Goal: Task Accomplishment & Management: Complete application form

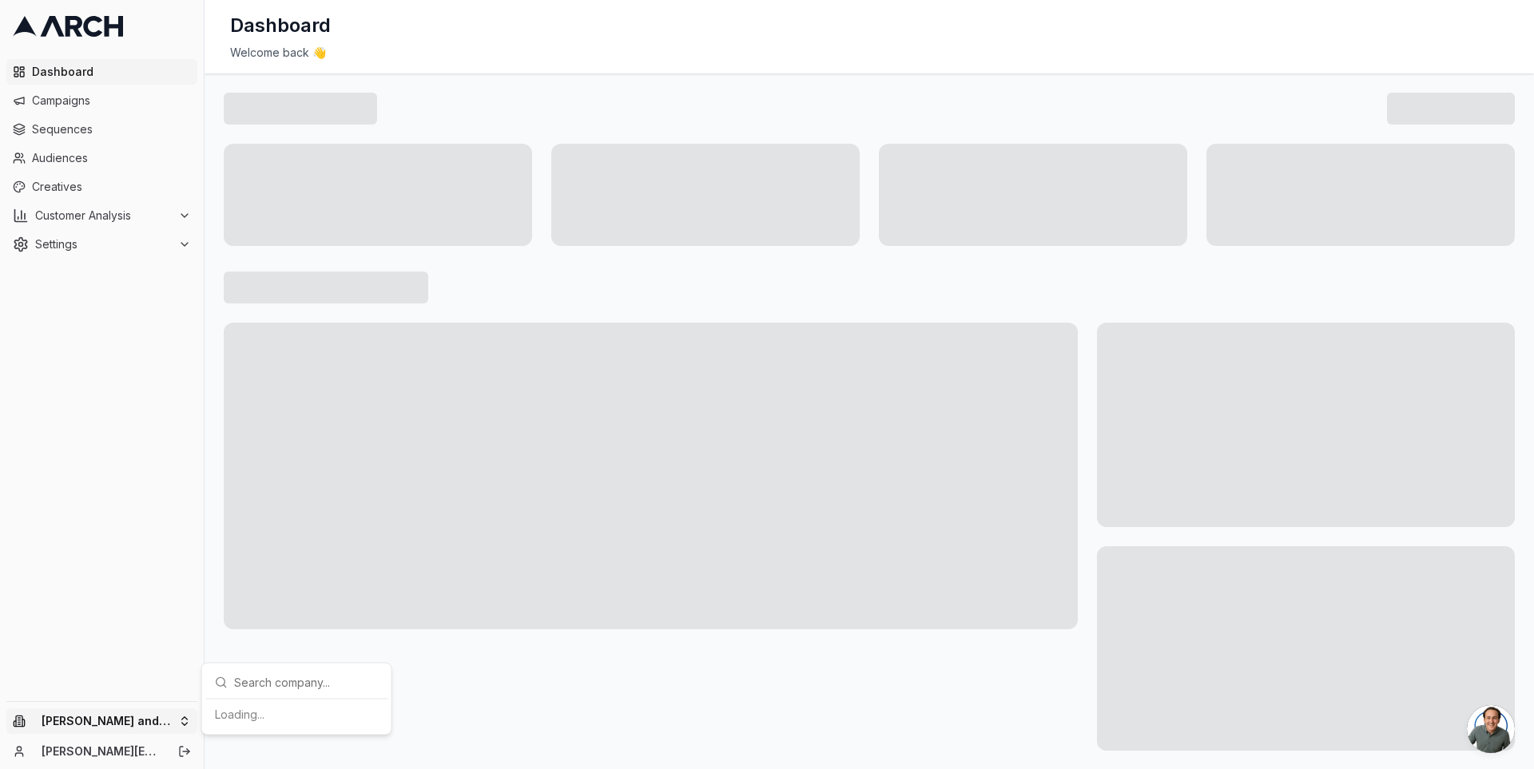
click at [176, 715] on html "Dashboard Campaigns Sequences Audiences Creatives Customer Analysis Settings [P…" at bounding box center [767, 384] width 1534 height 769
click at [243, 680] on div "[PERSON_NAME]" at bounding box center [296, 690] width 177 height 26
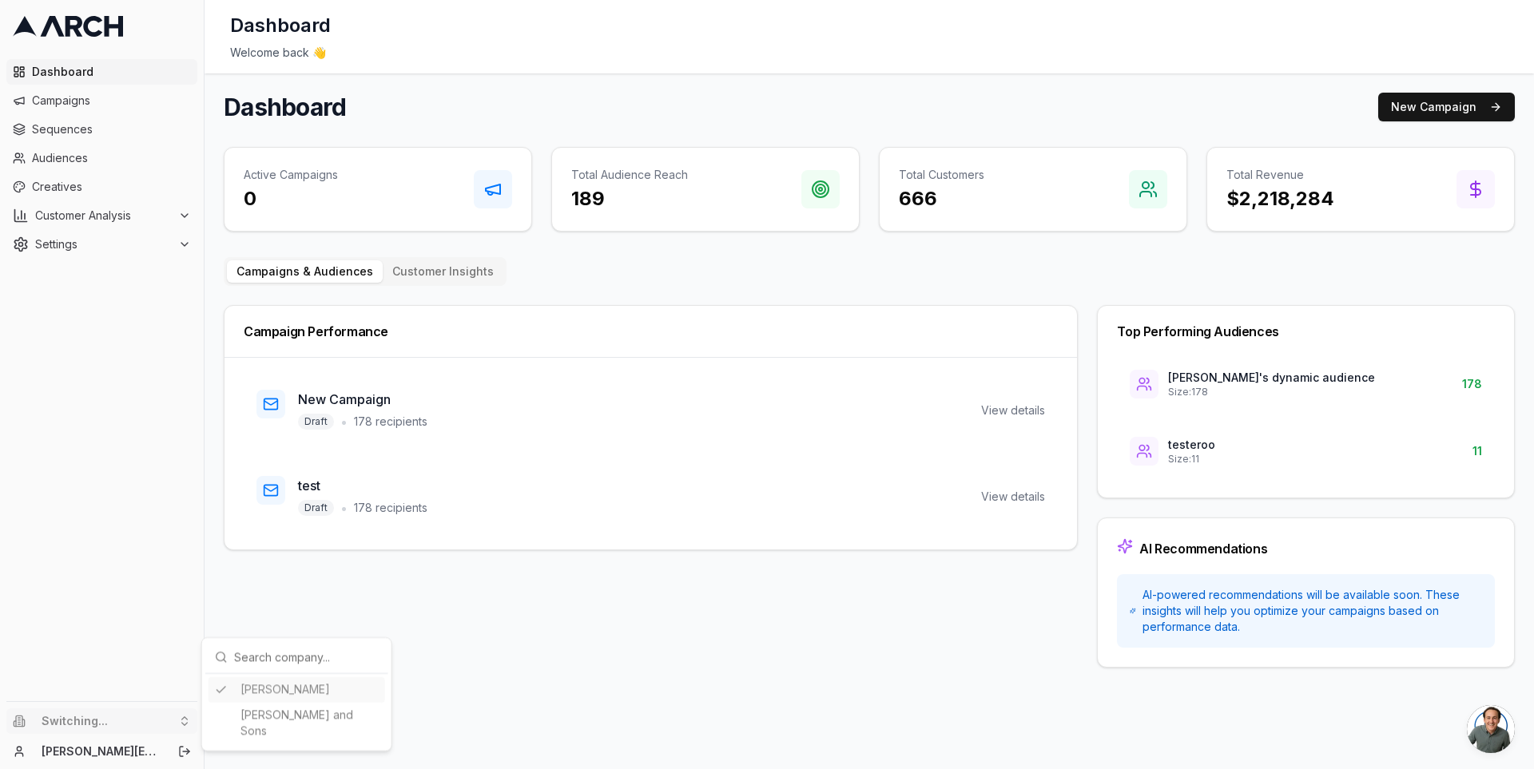
click at [168, 220] on html "Dashboard Campaigns Sequences Audiences Creatives Customer Analysis Settings Sw…" at bounding box center [767, 384] width 1534 height 769
click at [171, 220] on span "Customer Analysis" at bounding box center [103, 216] width 137 height 16
click at [171, 295] on span "Settings" at bounding box center [103, 296] width 137 height 16
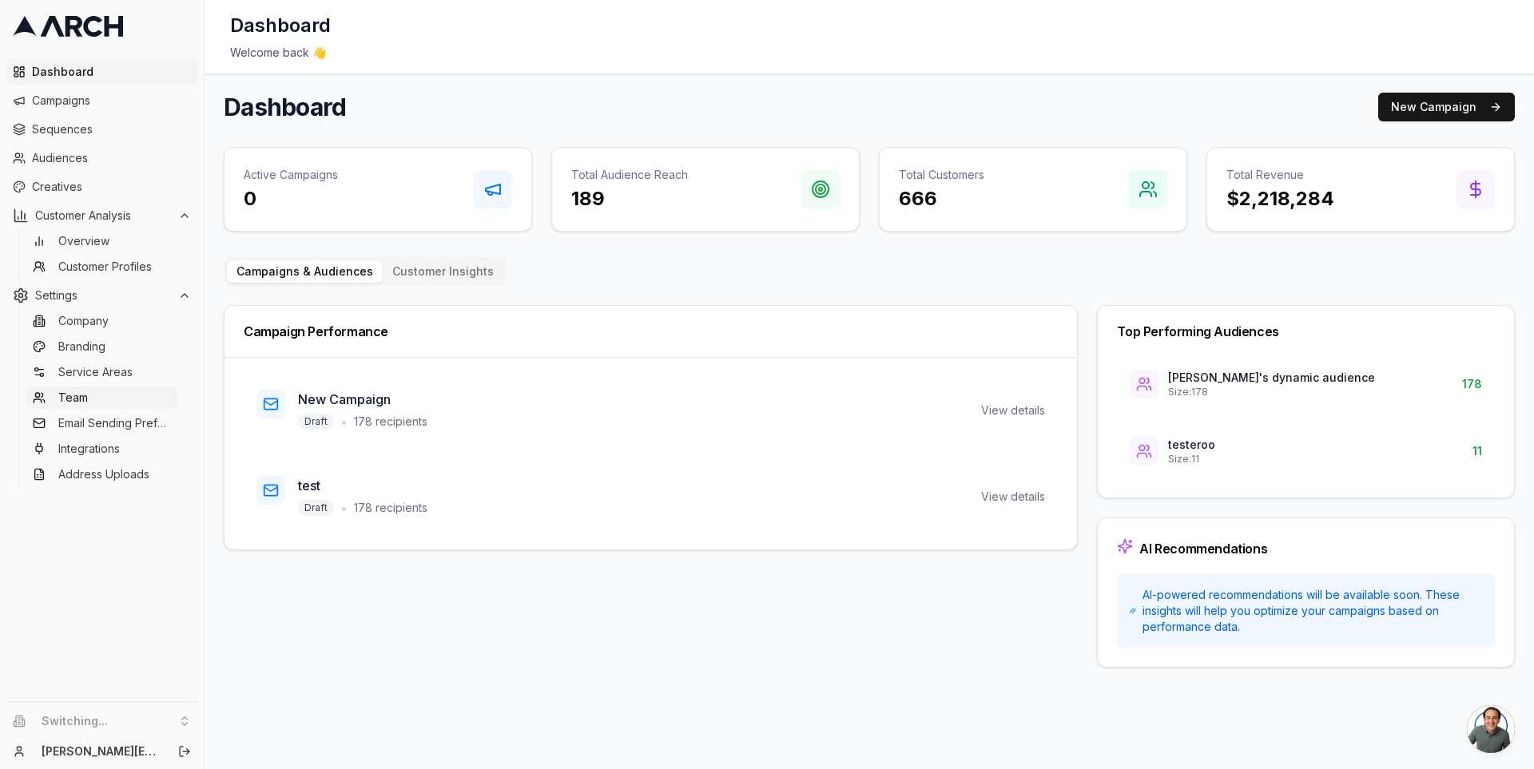
click at [133, 395] on link "Team" at bounding box center [102, 398] width 152 height 22
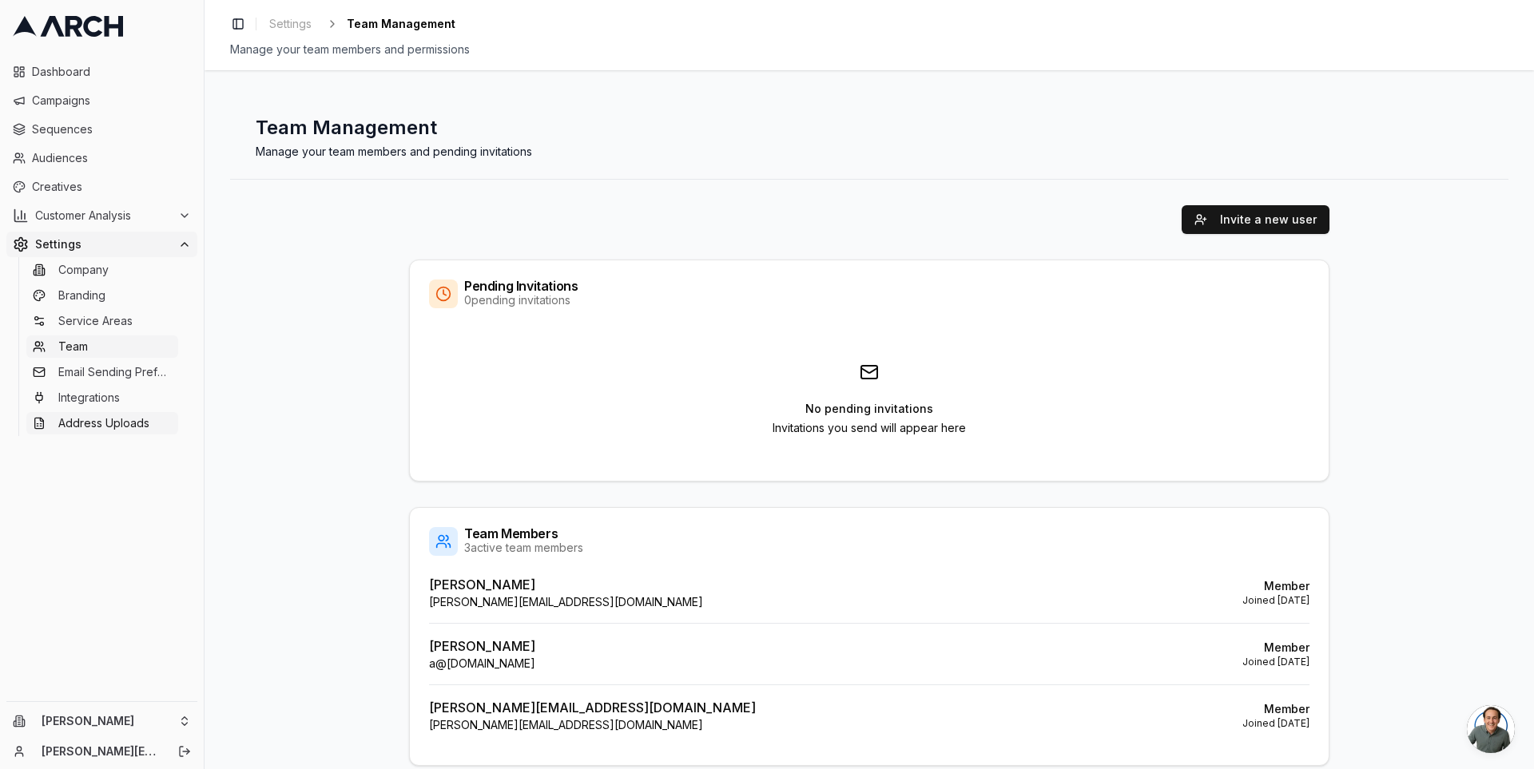
click at [128, 420] on span "Address Uploads" at bounding box center [103, 423] width 91 height 16
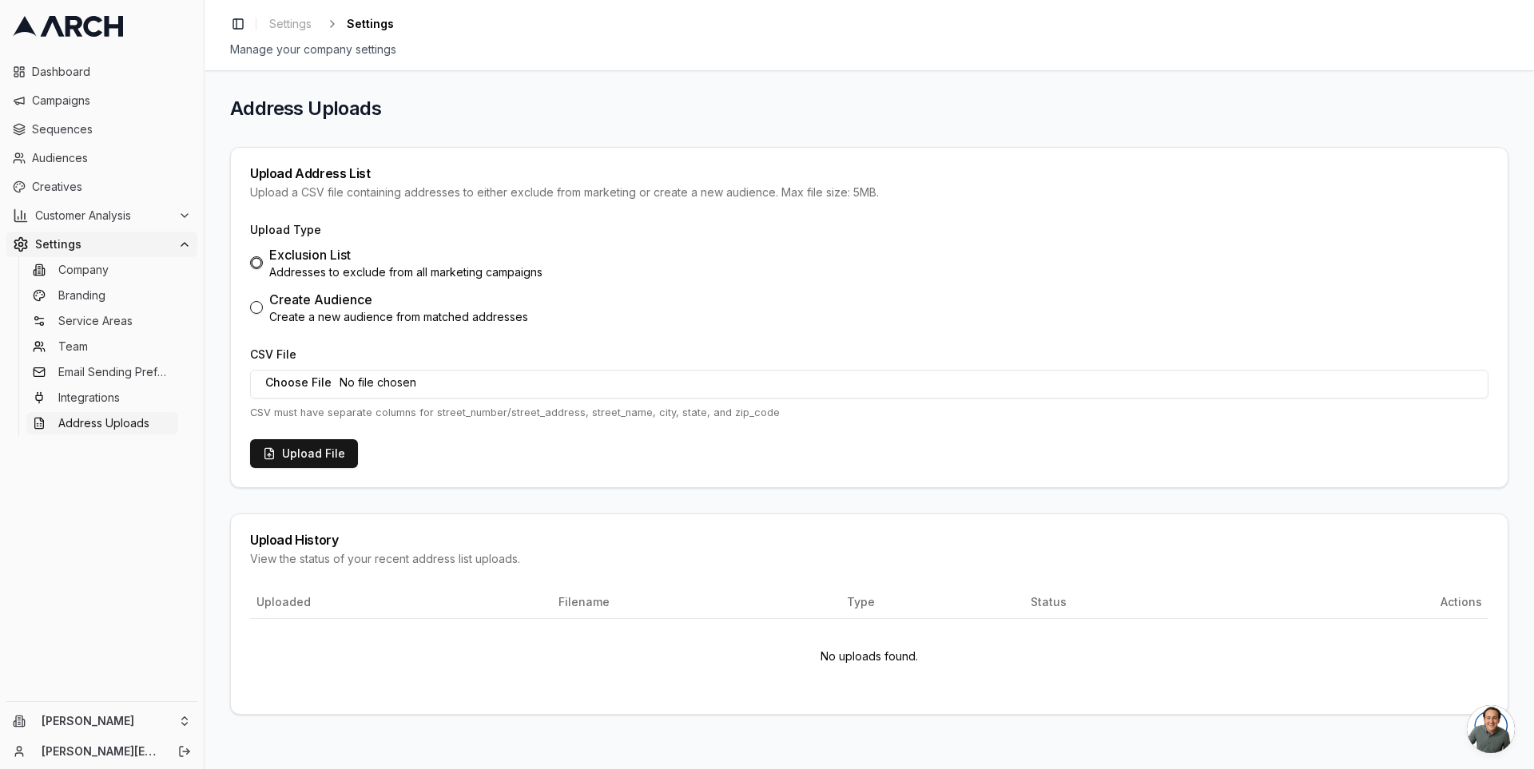
click at [285, 303] on div "Create Audience" at bounding box center [398, 299] width 259 height 19
click at [263, 303] on button "Create Audience Create a new audience from matched addresses" at bounding box center [256, 307] width 13 height 13
radio input "false"
radio input "true"
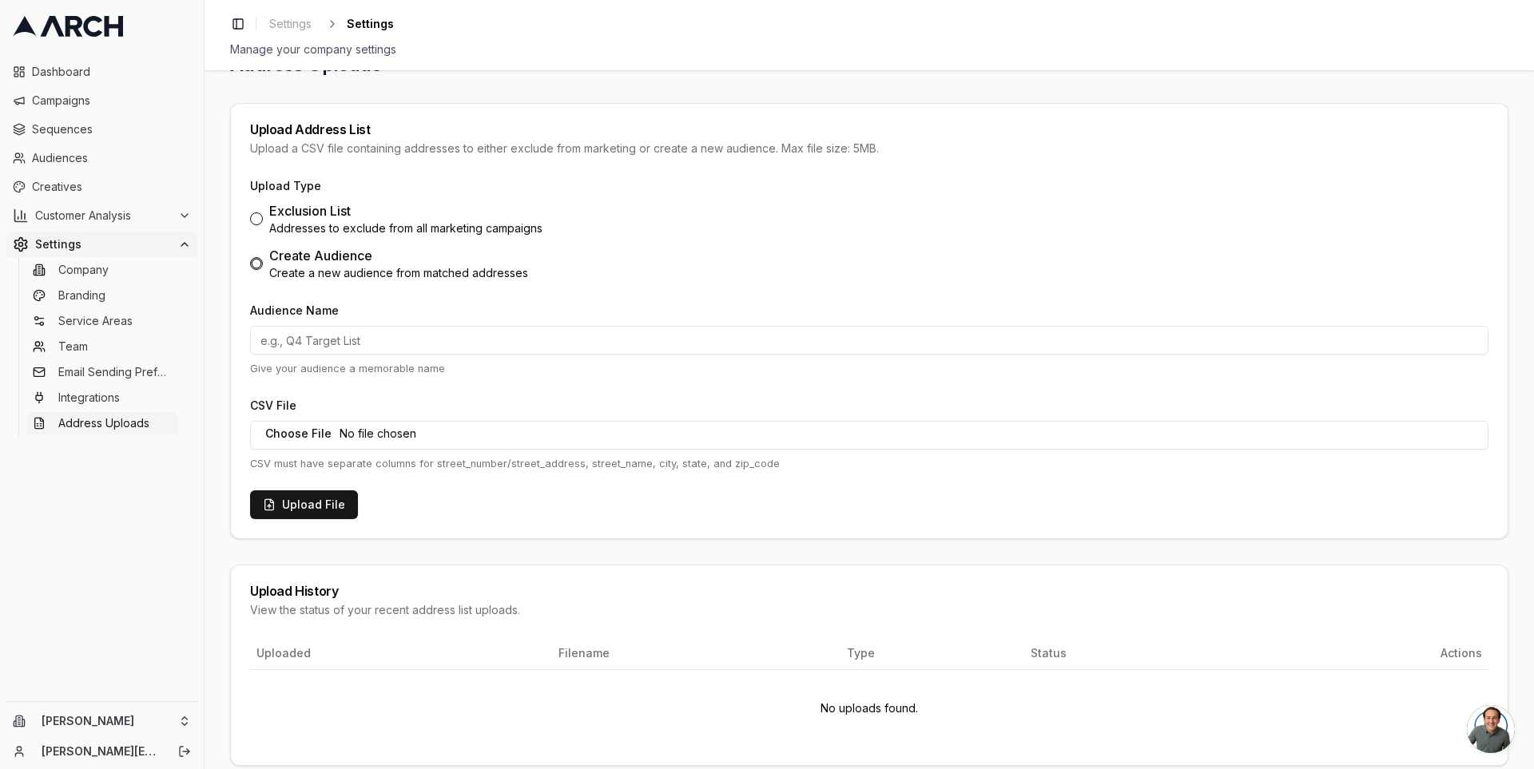
scroll to position [65, 0]
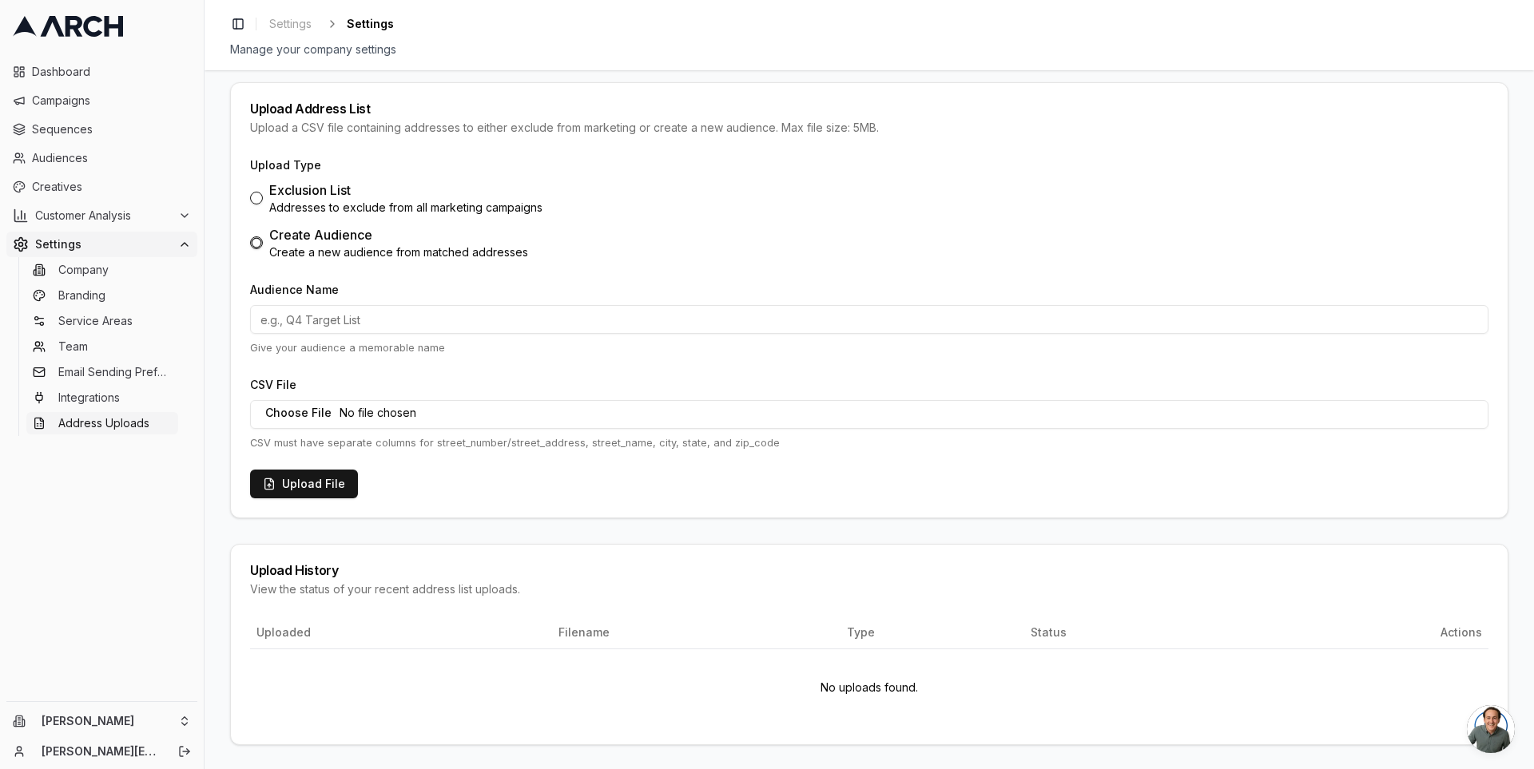
click at [364, 317] on input "Audience Name" at bounding box center [869, 319] width 1238 height 29
type input "test"
click at [303, 407] on input "CSV File" at bounding box center [869, 414] width 1238 height 29
type input "C:\fakepath\homes_rows.csv"
click at [335, 495] on button "Upload File" at bounding box center [304, 484] width 108 height 29
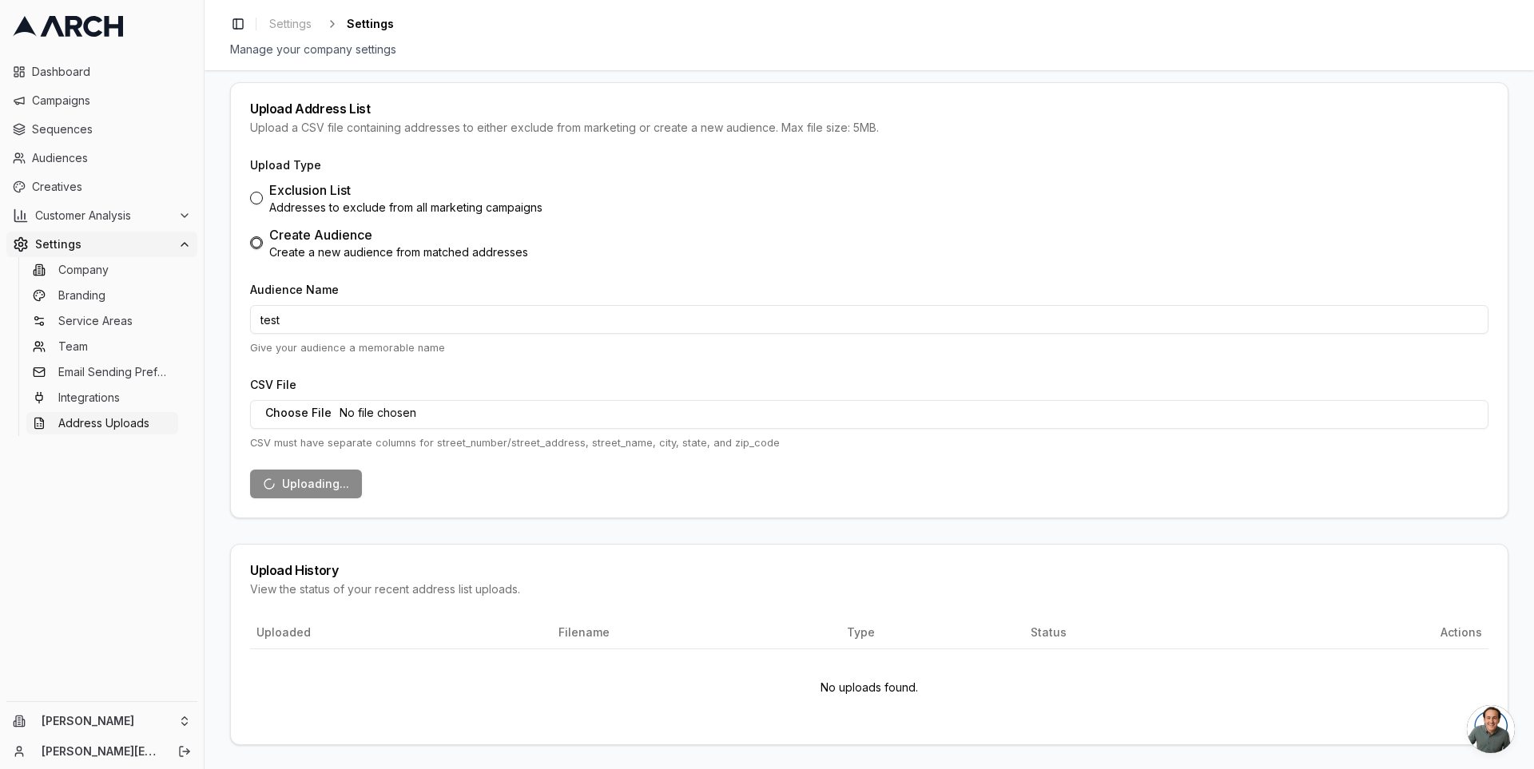
scroll to position [0, 0]
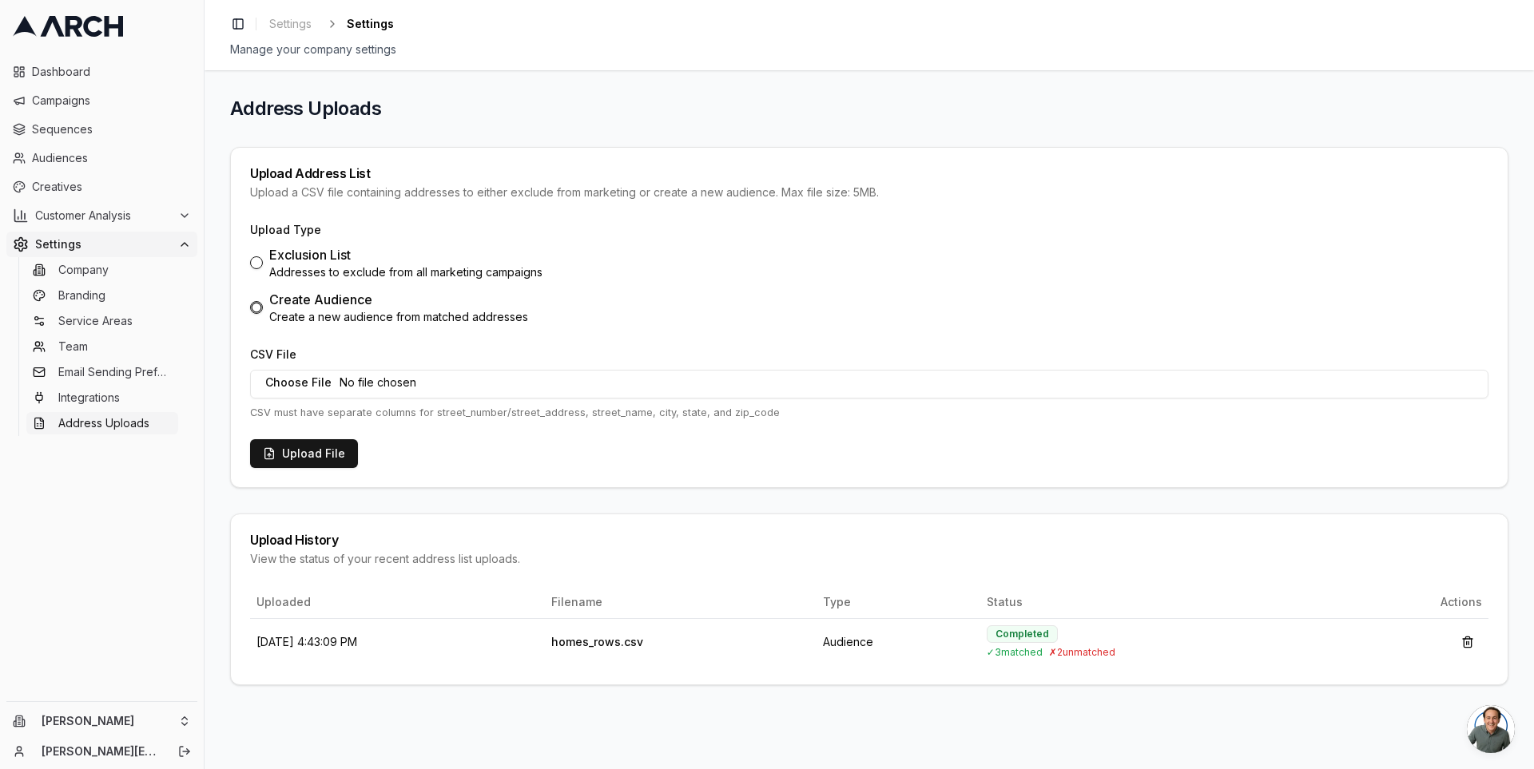
click at [1407, 20] on div "Toggle Sidebar Settings Settings" at bounding box center [869, 24] width 1278 height 22
click at [116, 161] on span "Audiences" at bounding box center [111, 158] width 159 height 16
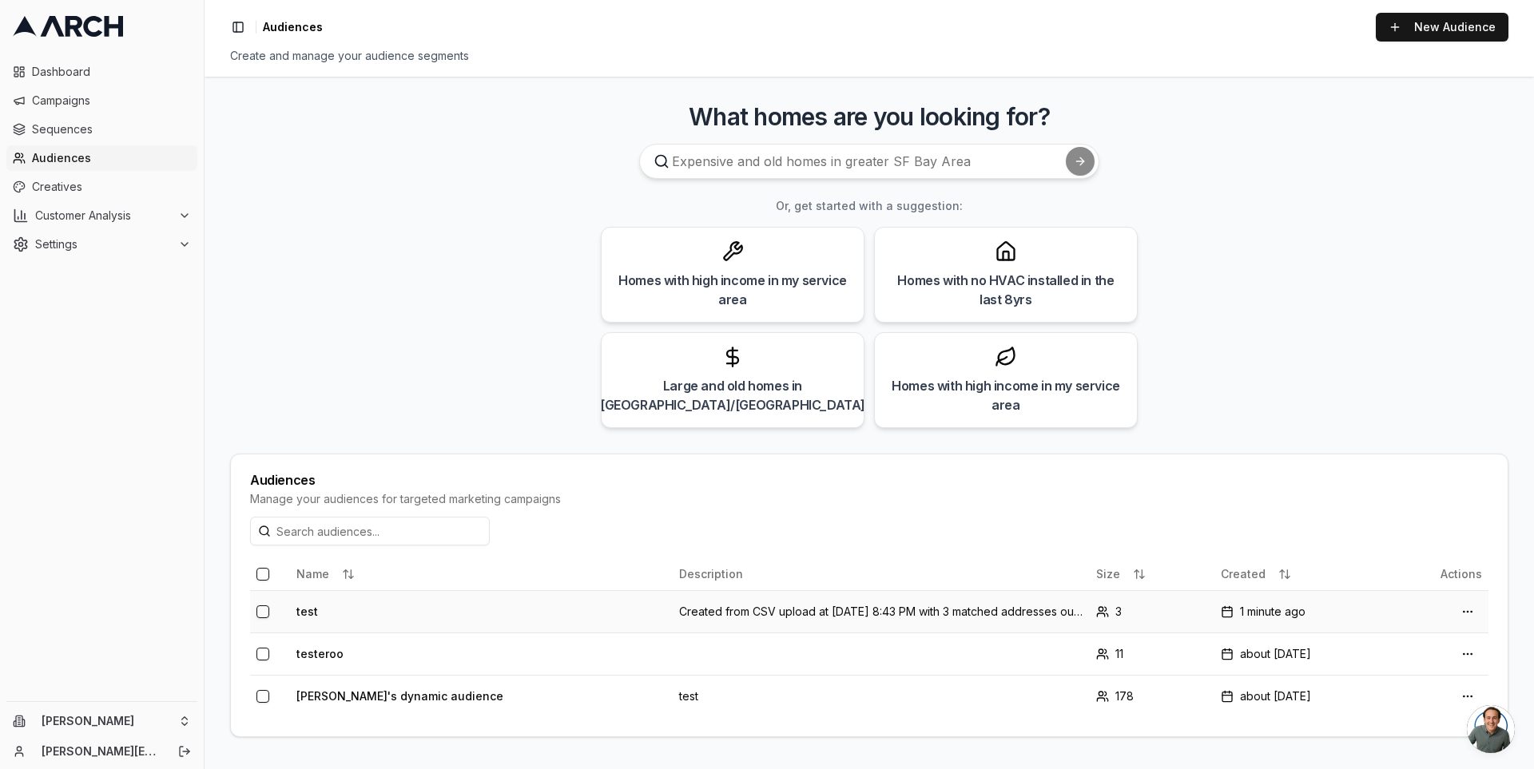
click at [529, 617] on td "test" at bounding box center [481, 611] width 383 height 42
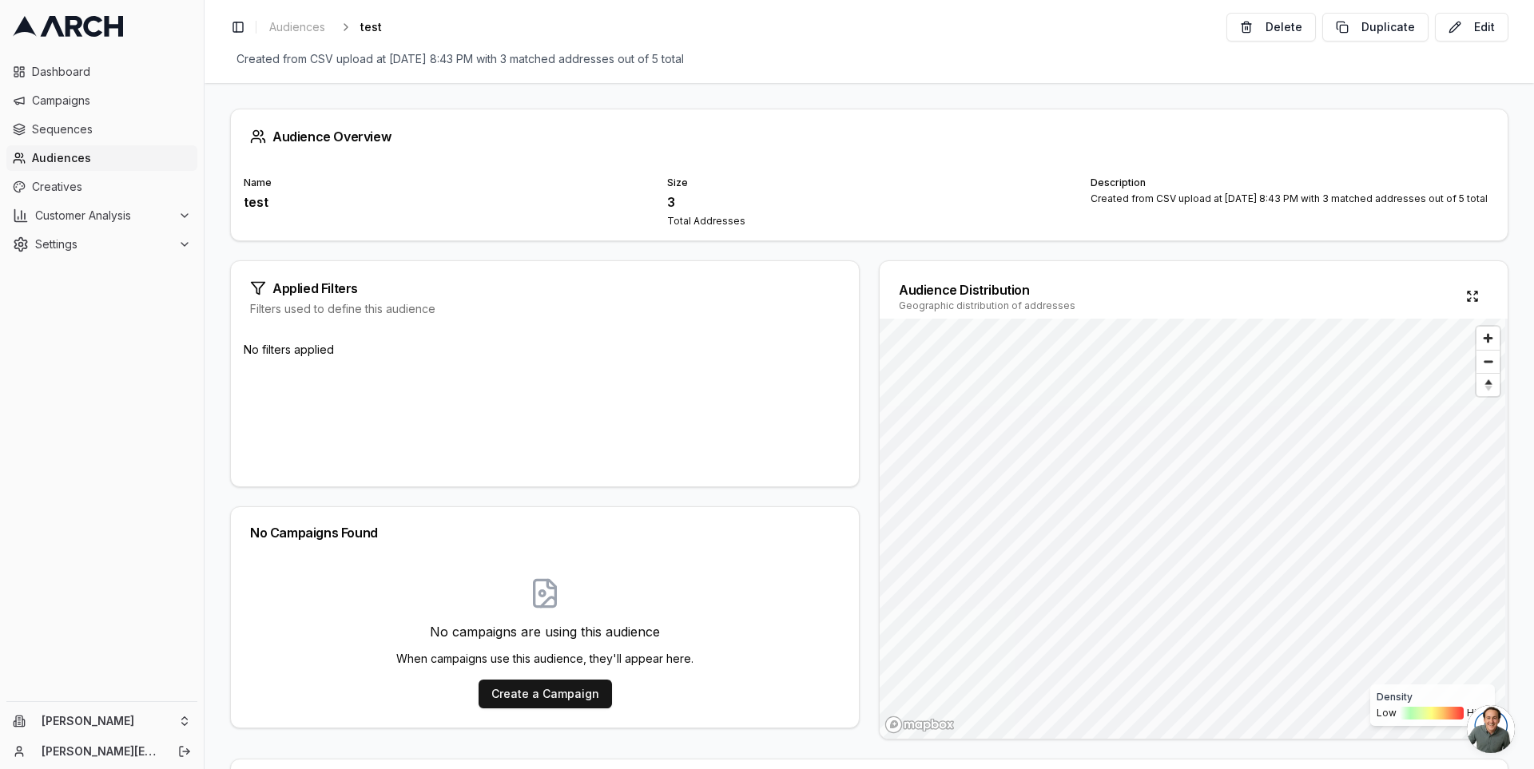
click at [867, 430] on div "Applied Filters Filters used to define this audience No filters applied No Camp…" at bounding box center [869, 499] width 1278 height 479
click at [687, 236] on div "Name test Size 3 Total Addresses Description Created from CSV upload at Sep 2, …" at bounding box center [869, 202] width 1276 height 77
